Goal: Information Seeking & Learning: Learn about a topic

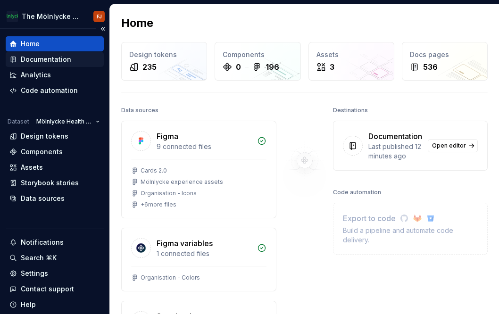
click at [60, 62] on div "Documentation" at bounding box center [46, 59] width 50 height 9
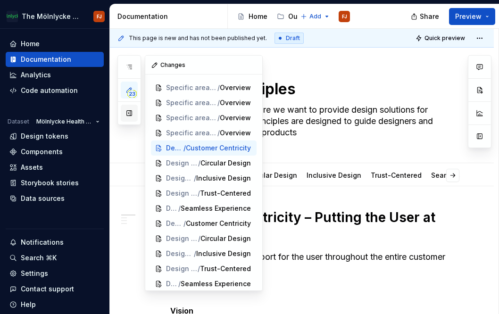
click at [128, 112] on button "button" at bounding box center [129, 113] width 17 height 17
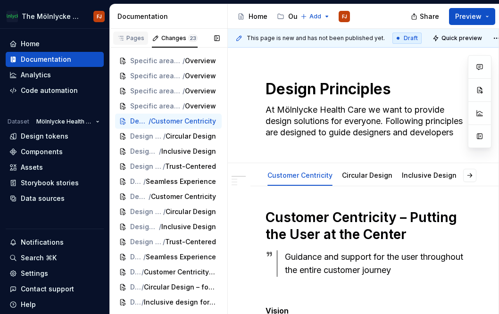
click at [141, 34] on div "Pages" at bounding box center [130, 38] width 27 height 8
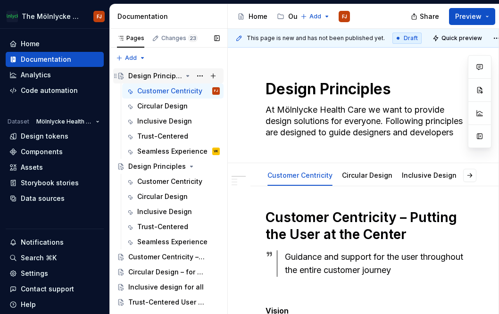
click at [185, 76] on icon "Page tree" at bounding box center [188, 76] width 8 height 8
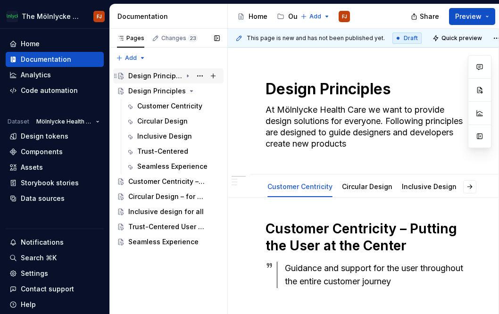
click at [159, 78] on div "Design Principles" at bounding box center [155, 75] width 54 height 9
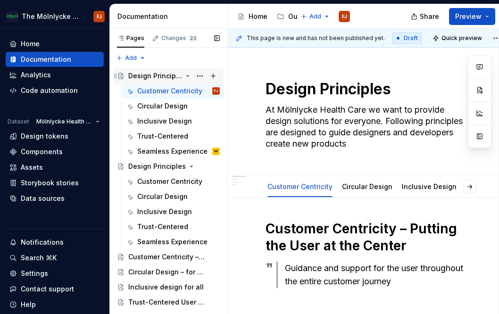
click at [159, 78] on div "Design Principles" at bounding box center [155, 75] width 54 height 9
click at [184, 73] on icon "Page tree" at bounding box center [188, 76] width 8 height 8
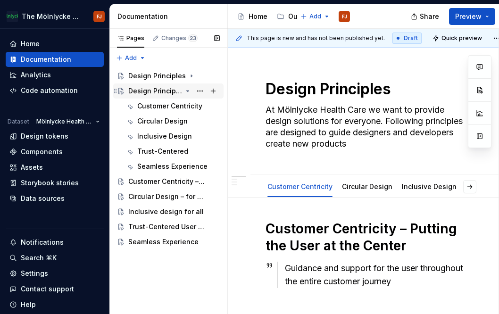
click at [166, 88] on div "Design Principles" at bounding box center [155, 90] width 54 height 9
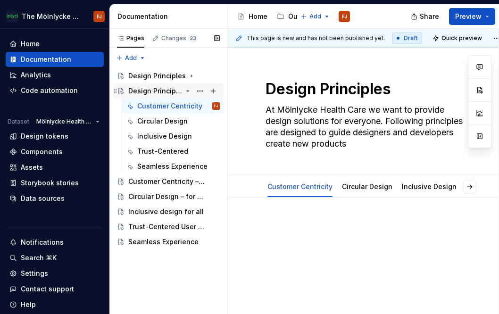
click at [166, 88] on div "Design Principles" at bounding box center [155, 90] width 54 height 9
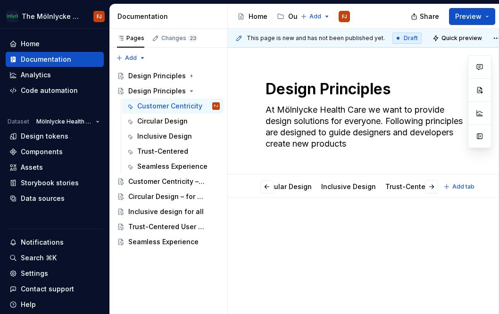
scroll to position [0, 81]
click at [326, 184] on link "Inclusive Design" at bounding box center [348, 187] width 55 height 8
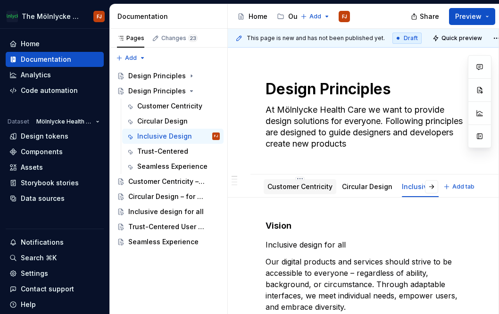
click at [310, 190] on div "Customer Centricity" at bounding box center [299, 186] width 65 height 9
click at [132, 34] on div "Pages" at bounding box center [130, 38] width 27 height 8
click at [287, 15] on button "button" at bounding box center [287, 16] width 13 height 13
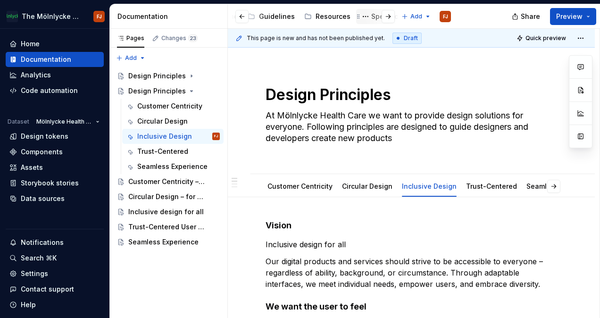
scroll to position [0, 81]
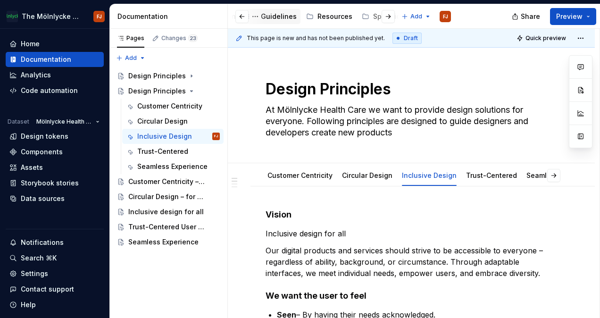
click at [278, 19] on div "Guidelines" at bounding box center [279, 16] width 36 height 9
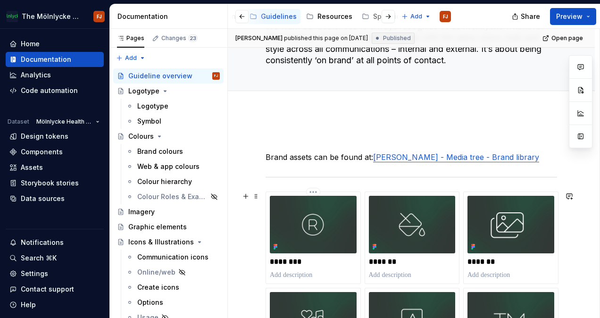
scroll to position [84, 0]
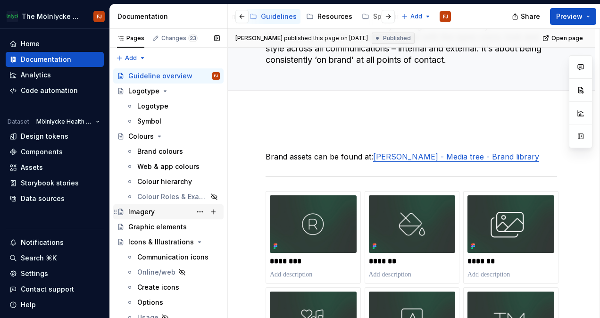
click at [144, 213] on div "Imagery" at bounding box center [141, 211] width 26 height 9
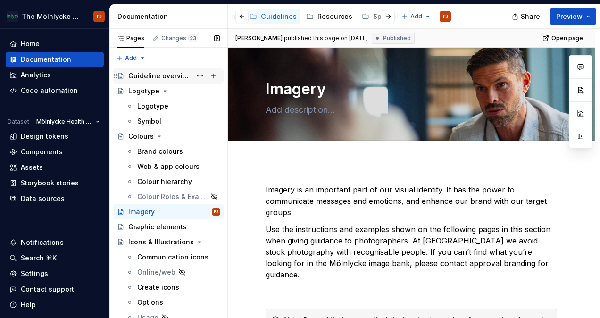
click at [152, 77] on div "Guideline overview" at bounding box center [159, 75] width 63 height 9
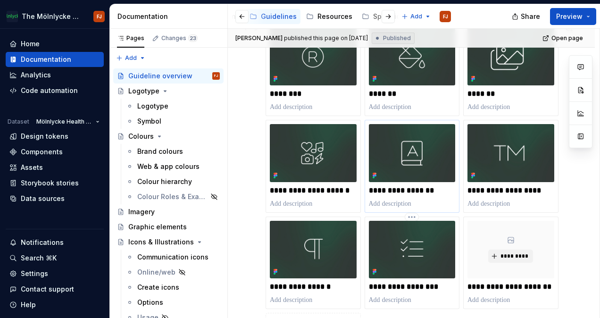
scroll to position [252, 0]
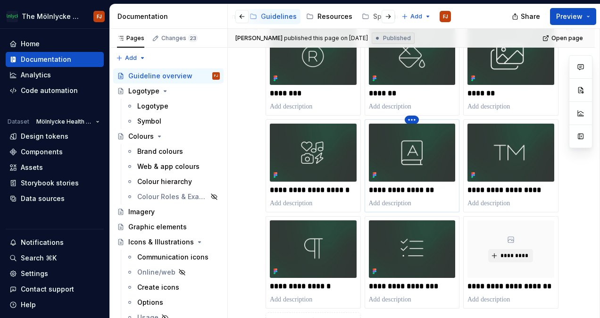
click at [412, 119] on html "The Mölnlycke Experience FJ Home Documentation Analytics Code automation Datase…" at bounding box center [300, 159] width 600 height 318
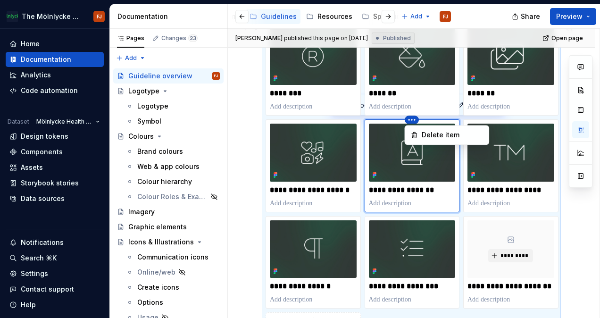
click at [412, 119] on html "The Mölnlycke Experience FJ Home Documentation Analytics Code automation Datase…" at bounding box center [300, 159] width 600 height 318
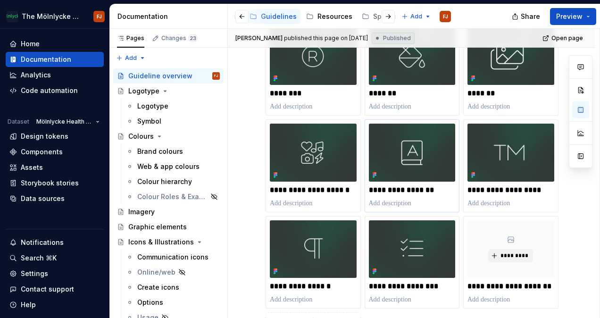
click at [499, 294] on div "**********" at bounding box center [412, 181] width 292 height 317
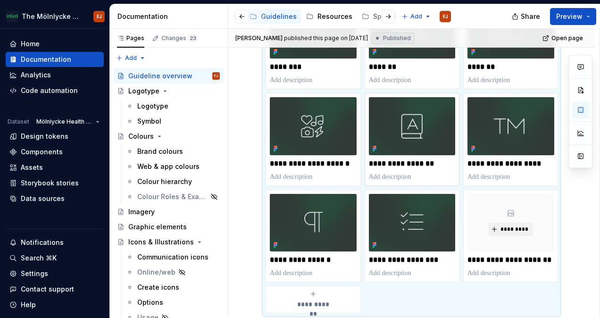
scroll to position [401, 0]
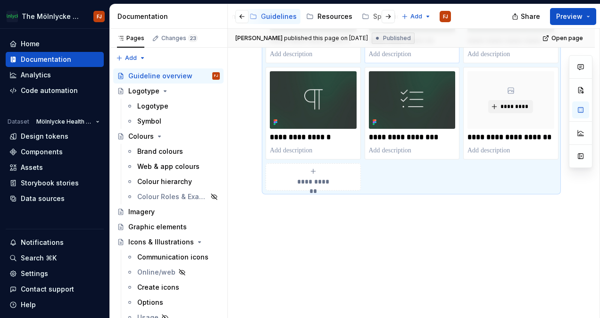
click at [309, 168] on icon "submit" at bounding box center [313, 171] width 8 height 8
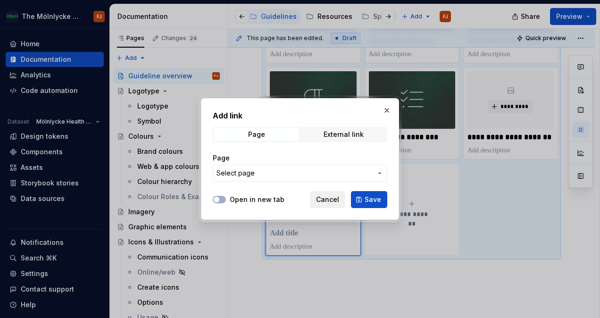
click at [328, 194] on button "Cancel" at bounding box center [327, 199] width 35 height 17
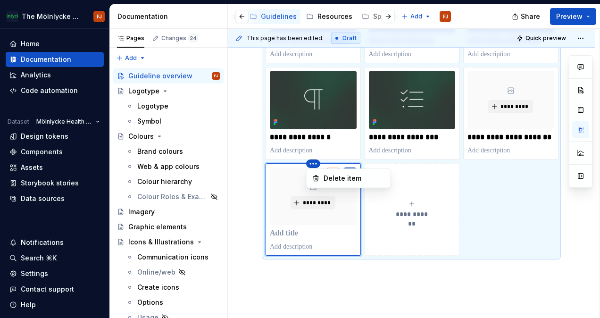
click at [317, 162] on html "The Mölnlycke Experience FJ Home Documentation Analytics Code automation Datase…" at bounding box center [300, 159] width 600 height 318
click at [317, 175] on icon at bounding box center [316, 179] width 8 height 8
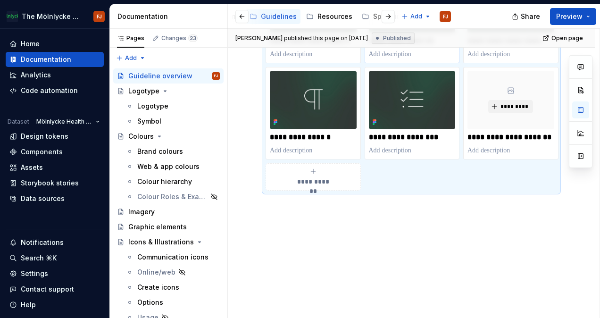
scroll to position [272, 0]
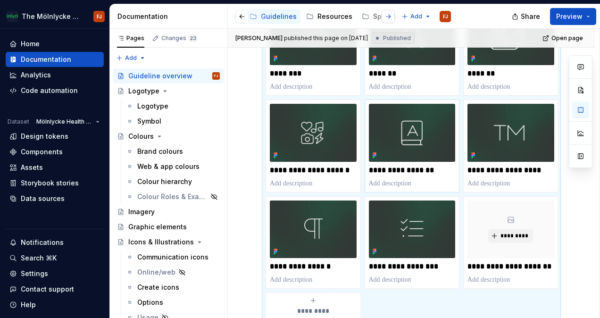
click at [387, 16] on button "button" at bounding box center [388, 16] width 13 height 13
click at [300, 15] on div "Design principles" at bounding box center [302, 16] width 58 height 9
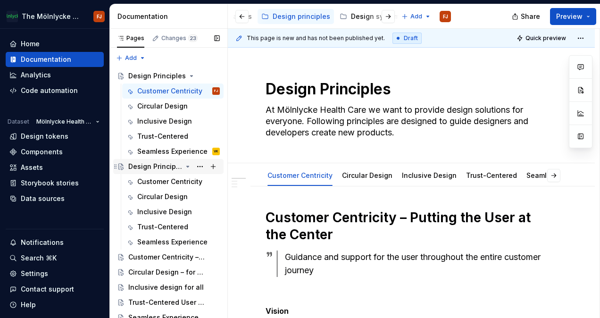
scroll to position [5, 0]
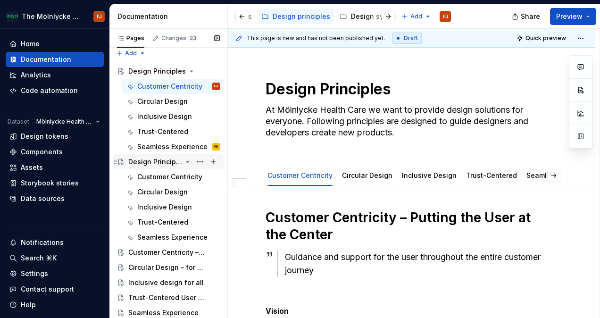
click at [184, 159] on icon "Page tree" at bounding box center [188, 162] width 8 height 8
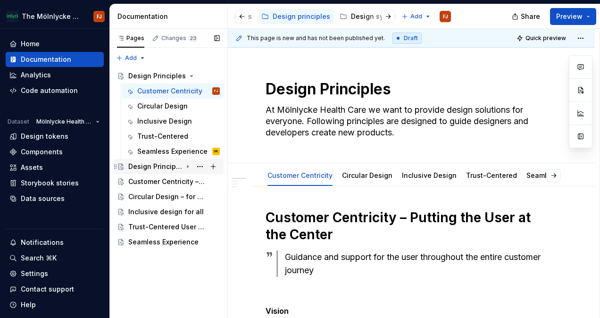
scroll to position [0, 0]
click at [186, 76] on icon "Page tree" at bounding box center [188, 76] width 8 height 8
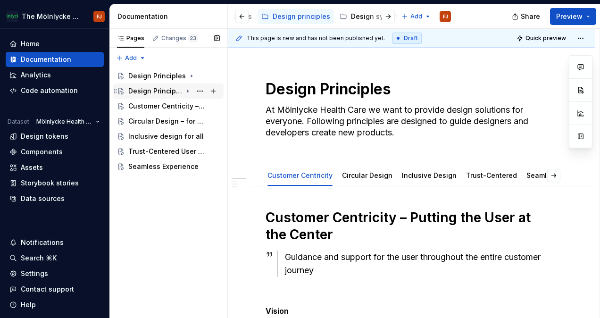
click at [142, 88] on div "Design Principles" at bounding box center [155, 90] width 54 height 9
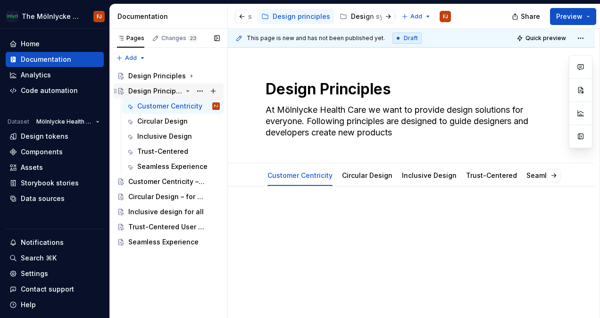
click at [136, 92] on div "Design Principles" at bounding box center [155, 90] width 54 height 9
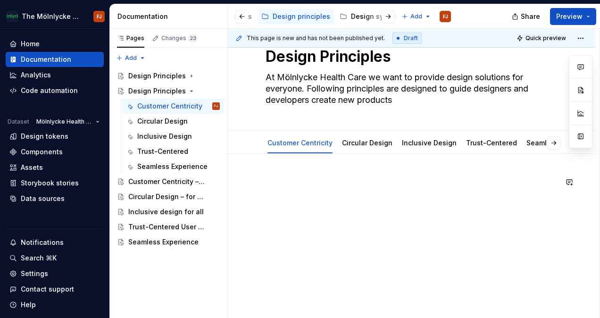
type textarea "*"
click at [312, 236] on div at bounding box center [411, 236] width 367 height 165
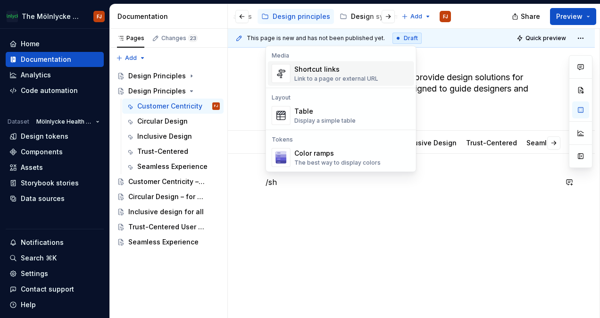
click at [324, 72] on div "Shortcut links" at bounding box center [336, 69] width 84 height 9
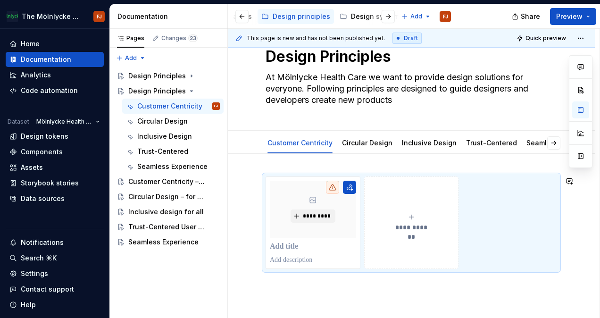
click at [364, 304] on div "**********" at bounding box center [411, 265] width 367 height 222
drag, startPoint x: 380, startPoint y: 235, endPoint x: 322, endPoint y: 214, distance: 62.4
click at [322, 214] on span "*********" at bounding box center [316, 216] width 29 height 8
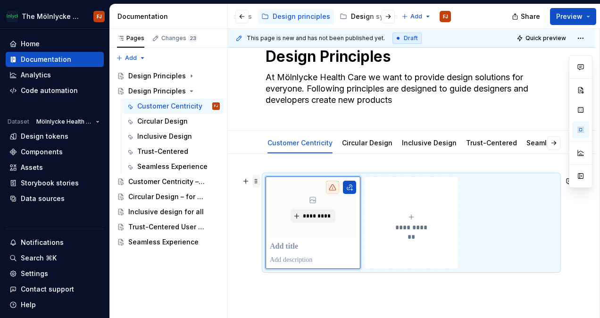
click at [254, 178] on span at bounding box center [256, 181] width 8 height 13
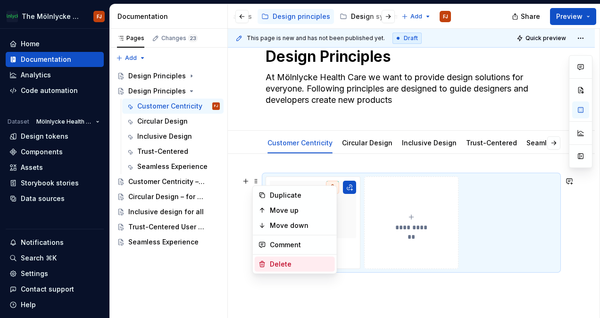
click at [296, 263] on div "Delete" at bounding box center [300, 263] width 61 height 9
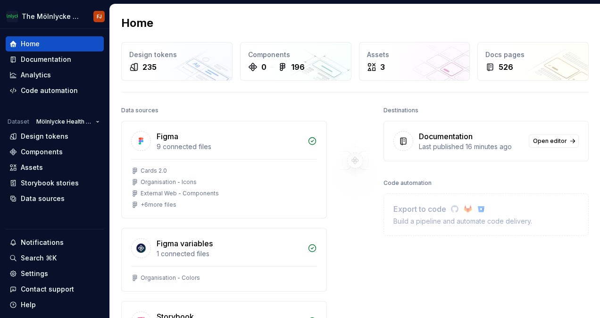
click at [376, 305] on div at bounding box center [355, 285] width 57 height 362
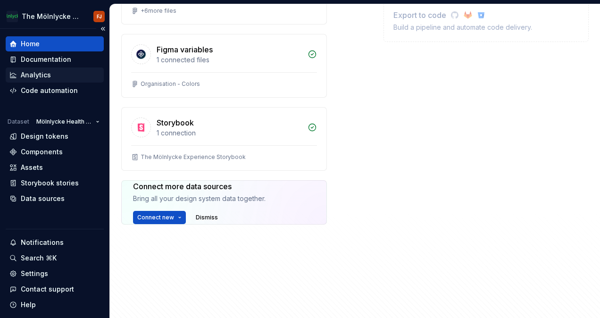
scroll to position [236, 0]
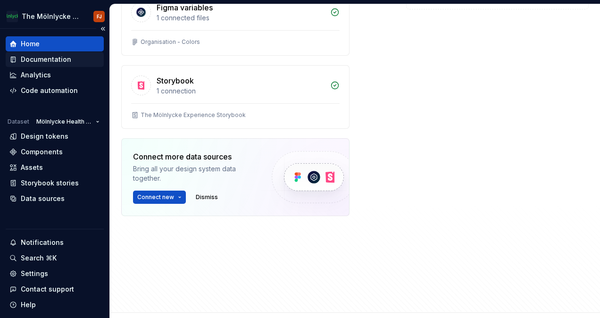
click at [65, 55] on div "Documentation" at bounding box center [46, 59] width 50 height 9
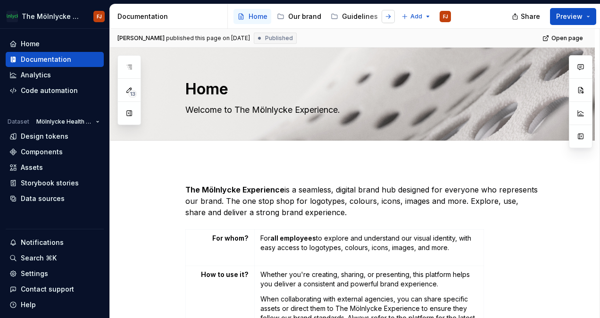
click at [388, 16] on button "button" at bounding box center [388, 16] width 13 height 13
click at [358, 14] on div "Design principles" at bounding box center [383, 16] width 58 height 9
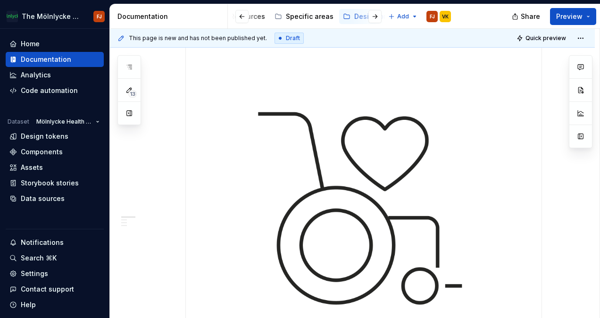
scroll to position [51, 0]
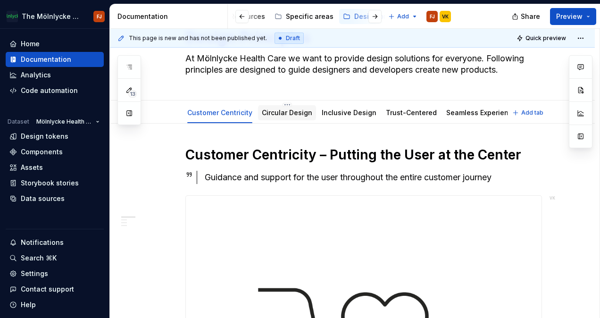
click at [278, 110] on link "Circular Design" at bounding box center [287, 113] width 50 height 8
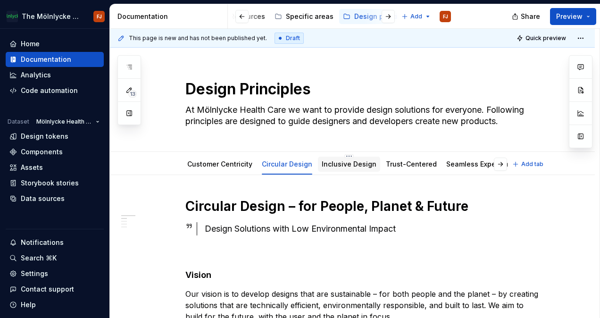
click at [325, 171] on div "Inclusive Design" at bounding box center [349, 164] width 62 height 17
click at [326, 164] on link "Inclusive Design" at bounding box center [349, 164] width 55 height 8
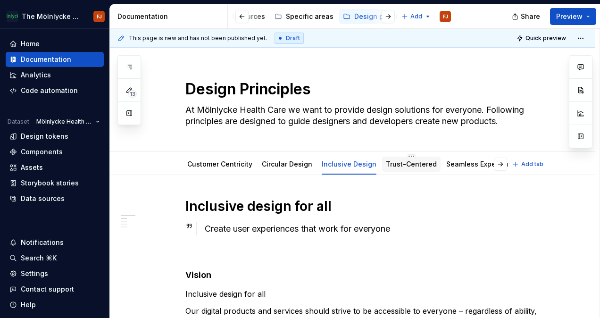
click at [388, 165] on link "Trust-Centered" at bounding box center [411, 164] width 51 height 8
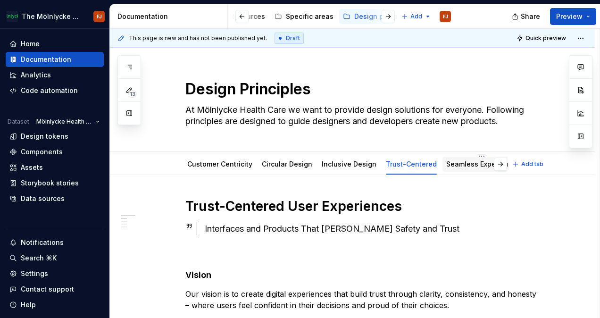
click at [446, 162] on link "Seamless Experience" at bounding box center [481, 164] width 70 height 8
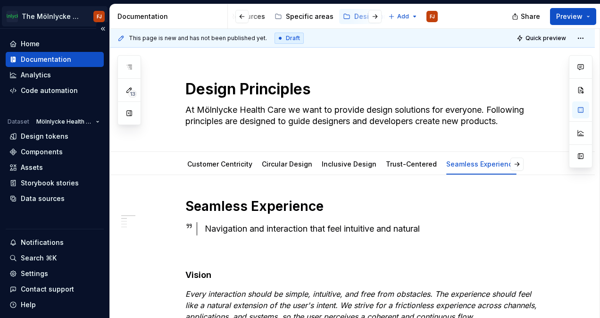
type textarea "*"
